Goal: Information Seeking & Learning: Learn about a topic

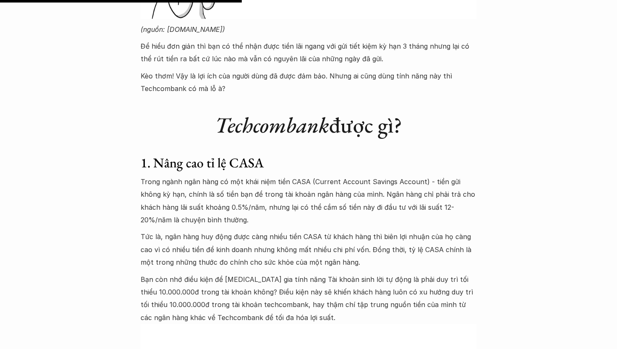
scroll to position [1582, 0]
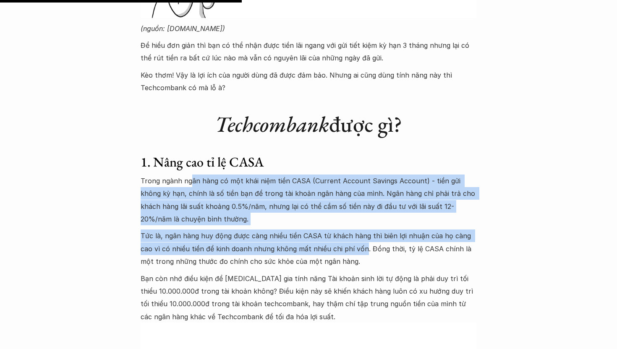
drag, startPoint x: 192, startPoint y: 186, endPoint x: 349, endPoint y: 247, distance: 168.3
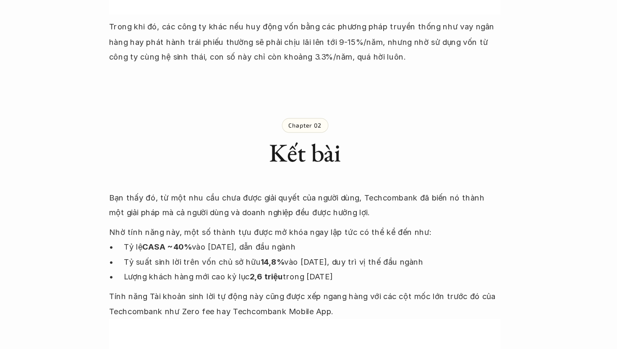
scroll to position [3479, 0]
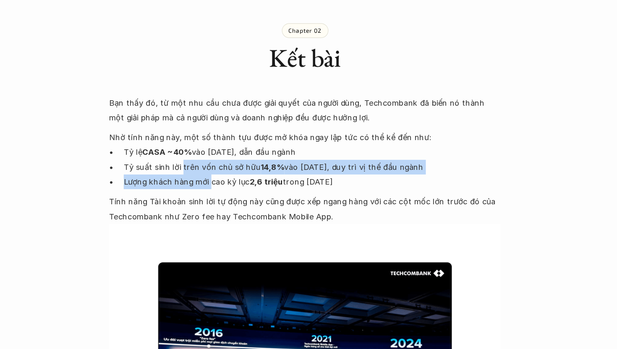
drag, startPoint x: 203, startPoint y: 176, endPoint x: 229, endPoint y: 191, distance: 29.9
click at [229, 191] on ul "Tỷ lệ CASA ~40% vào [DATE], dẫn đầu ngành Tỷ suất sinh lời trên vốn chủ sở hữu …" at bounding box center [309, 193] width 336 height 38
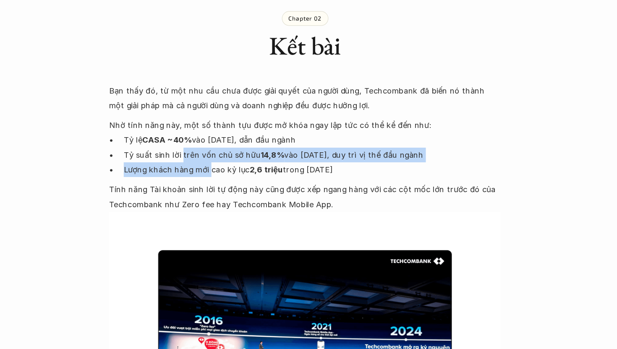
scroll to position [3491, 0]
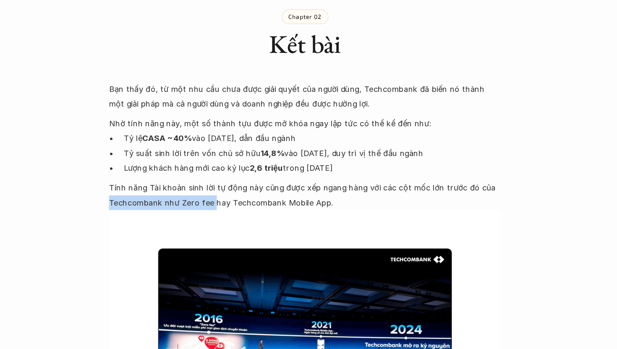
drag, startPoint x: 138, startPoint y: 211, endPoint x: 230, endPoint y: 211, distance: 91.9
copy p "Techcombank như Zero fee"
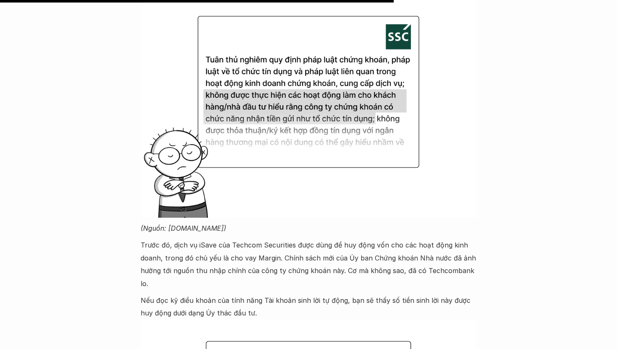
scroll to position [2591, 0]
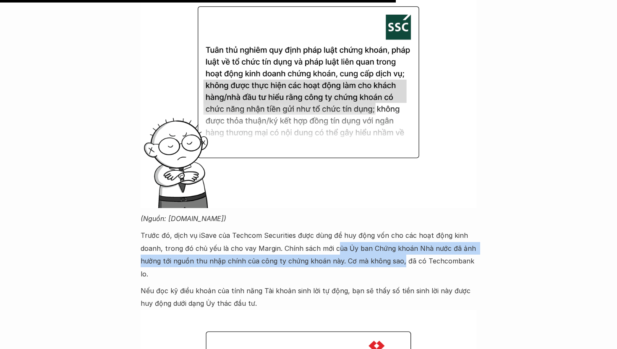
drag, startPoint x: 334, startPoint y: 247, endPoint x: 398, endPoint y: 261, distance: 66.1
click at [398, 261] on p "Trước đó, dịch vụ iSave của Techcom Securities được dùng để huy động vốn cho cá…" at bounding box center [309, 254] width 336 height 51
drag, startPoint x: 283, startPoint y: 251, endPoint x: 369, endPoint y: 257, distance: 86.3
click at [369, 257] on p "Trước đó, dịch vụ iSave của Techcom Securities được dùng để huy động vốn cho cá…" at bounding box center [309, 254] width 336 height 51
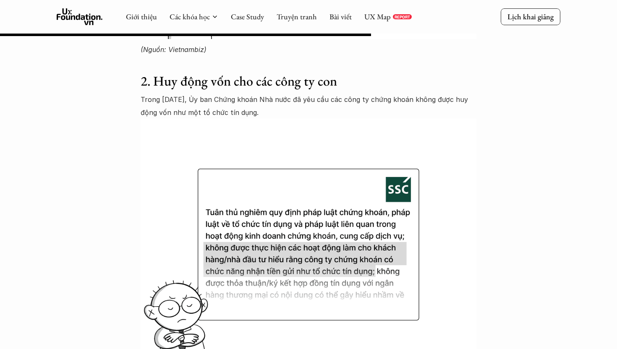
scroll to position [2428, 0]
drag, startPoint x: 163, startPoint y: 112, endPoint x: 280, endPoint y: 114, distance: 117.5
click at [280, 114] on p "Trong [DATE], Ủy ban Chứng khoán Nhà nước đã yêu cầu các công ty chứng khoán kh…" at bounding box center [309, 107] width 336 height 26
click at [269, 108] on p "Trong [DATE], Ủy ban Chứng khoán Nhà nước đã yêu cầu các công ty chứng khoán kh…" at bounding box center [309, 107] width 336 height 26
drag, startPoint x: 234, startPoint y: 101, endPoint x: 320, endPoint y: 102, distance: 86.4
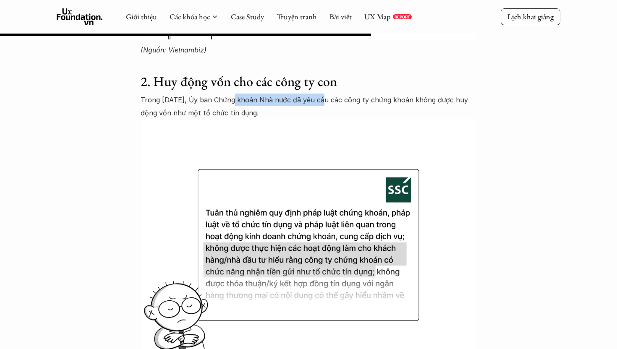
click at [320, 102] on p "Trong [DATE], Ủy ban Chứng khoán Nhà nước đã yêu cầu các công ty chứng khoán kh…" at bounding box center [309, 107] width 336 height 26
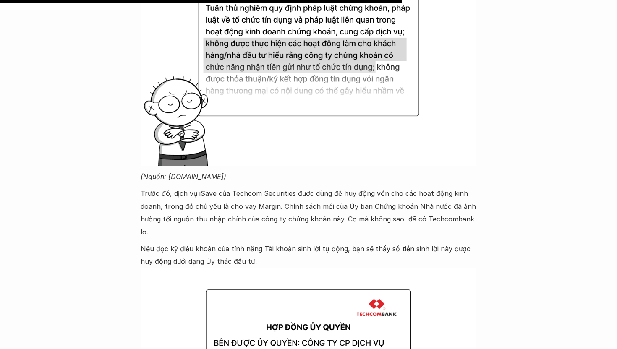
scroll to position [2632, 0]
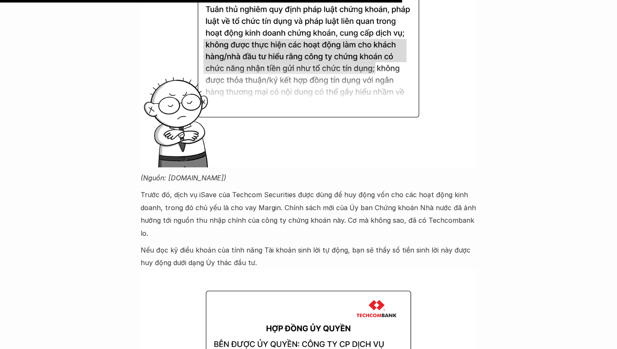
click at [275, 219] on p "Trước đó, dịch vụ iSave của Techcom Securities được dùng để huy động vốn cho cá…" at bounding box center [309, 213] width 336 height 51
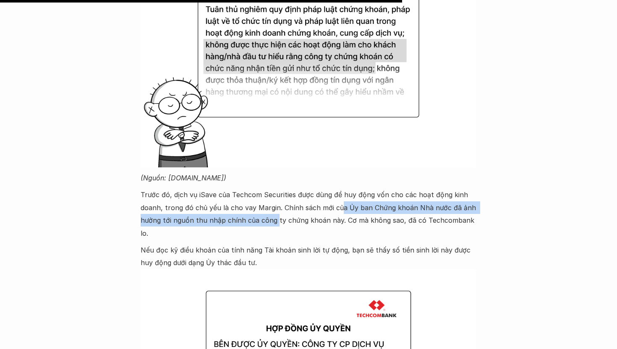
drag, startPoint x: 275, startPoint y: 219, endPoint x: 334, endPoint y: 207, distance: 60.1
click at [334, 207] on p "Trước đó, dịch vụ iSave của Techcom Securities được dùng để huy động vốn cho cá…" at bounding box center [309, 213] width 336 height 51
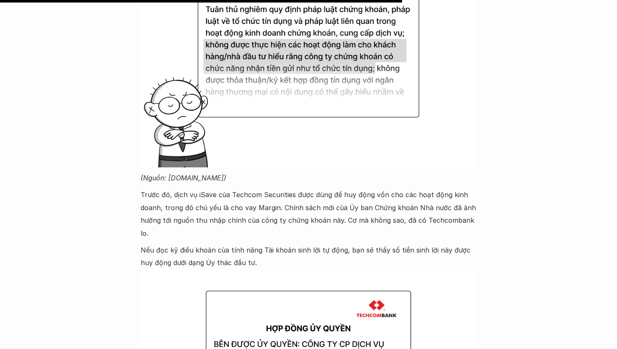
click at [308, 209] on p "Trước đó, dịch vụ iSave của Techcom Securities được dùng để huy động vốn cho cá…" at bounding box center [309, 213] width 336 height 51
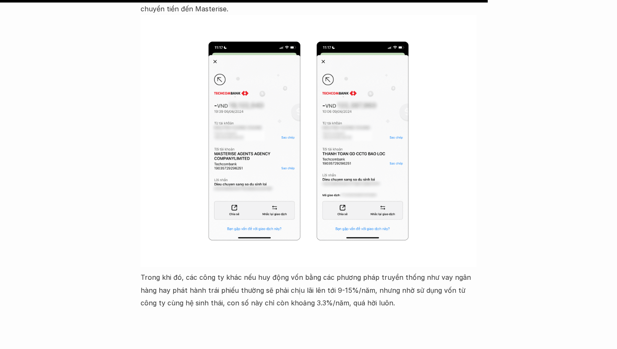
scroll to position [3193, 0]
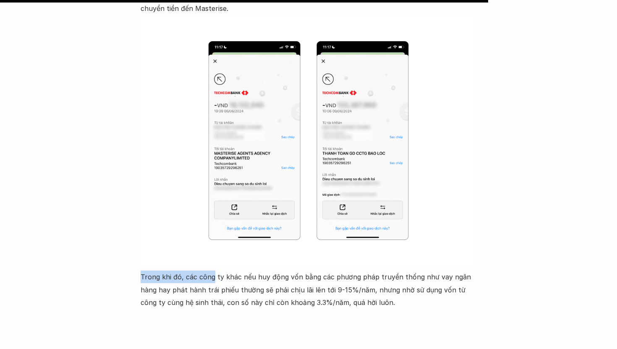
drag, startPoint x: 135, startPoint y: 262, endPoint x: 212, endPoint y: 266, distance: 77.3
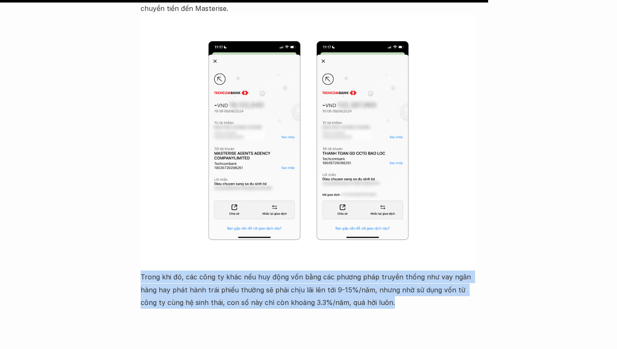
copy p "Trong khi đó, các công ty khác nếu huy động vốn bằng các phương pháp truyền thố…"
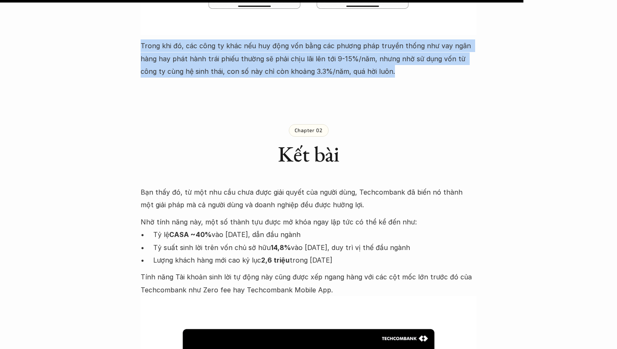
scroll to position [3425, 0]
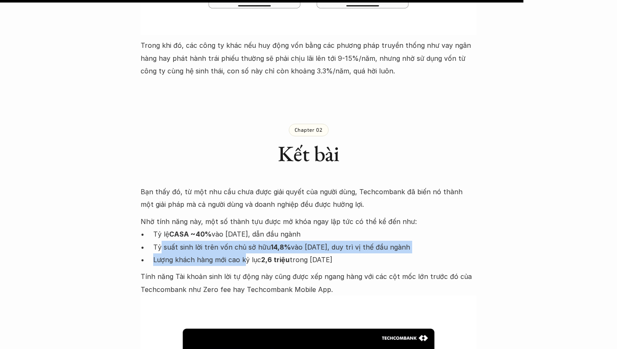
drag, startPoint x: 161, startPoint y: 238, endPoint x: 244, endPoint y: 250, distance: 83.9
click at [244, 250] on ul "Tỷ lệ CASA ~40% vào [DATE], dẫn đầu ngành Tỷ suất sinh lời trên vốn chủ sở hữu …" at bounding box center [309, 247] width 336 height 38
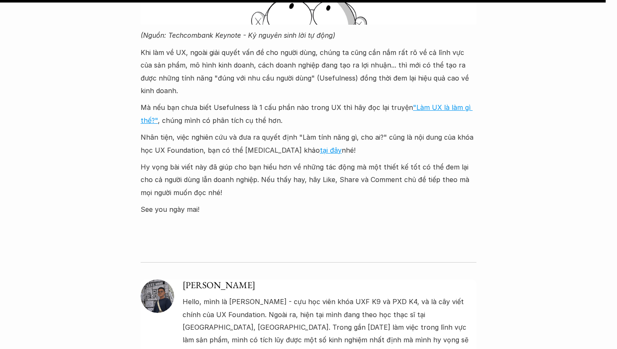
scroll to position [3980, 0]
